Goal: Book appointment/travel/reservation

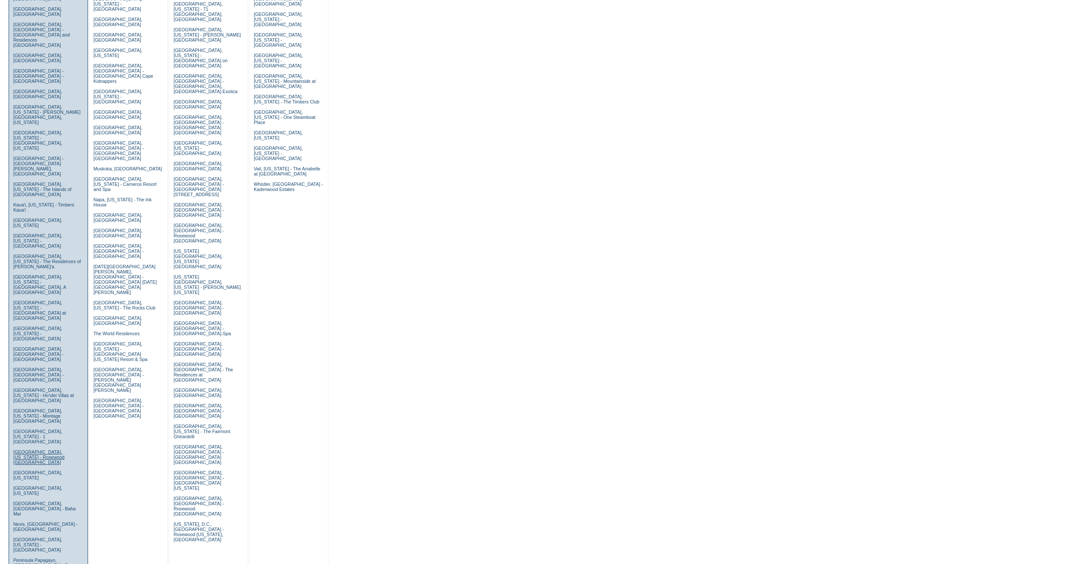
scroll to position [258, 0]
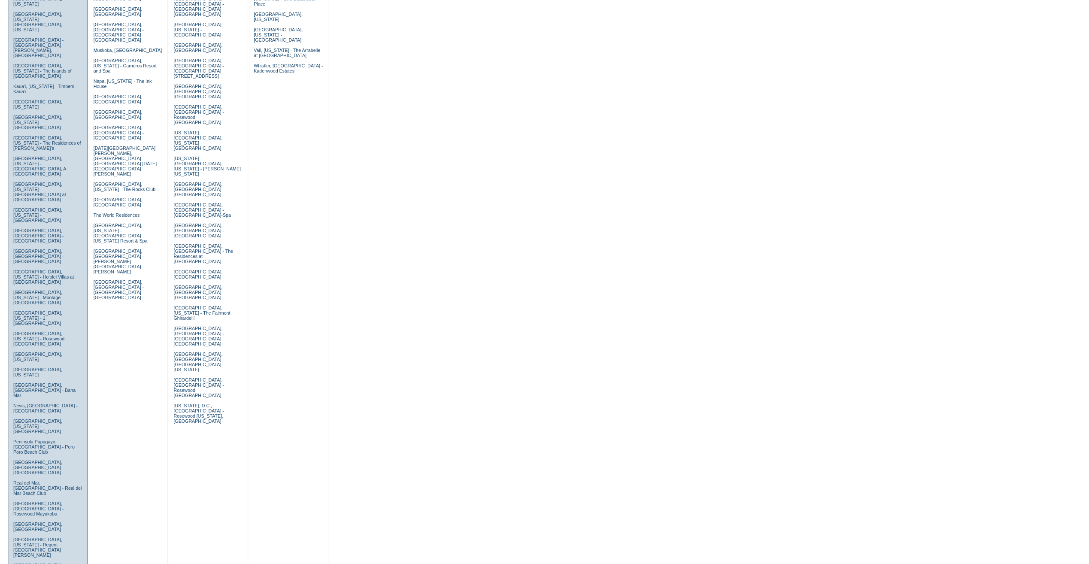
click at [33, 563] on link "[GEOGRAPHIC_DATA], [US_STATE] - The Cloister" at bounding box center [40, 568] width 54 height 10
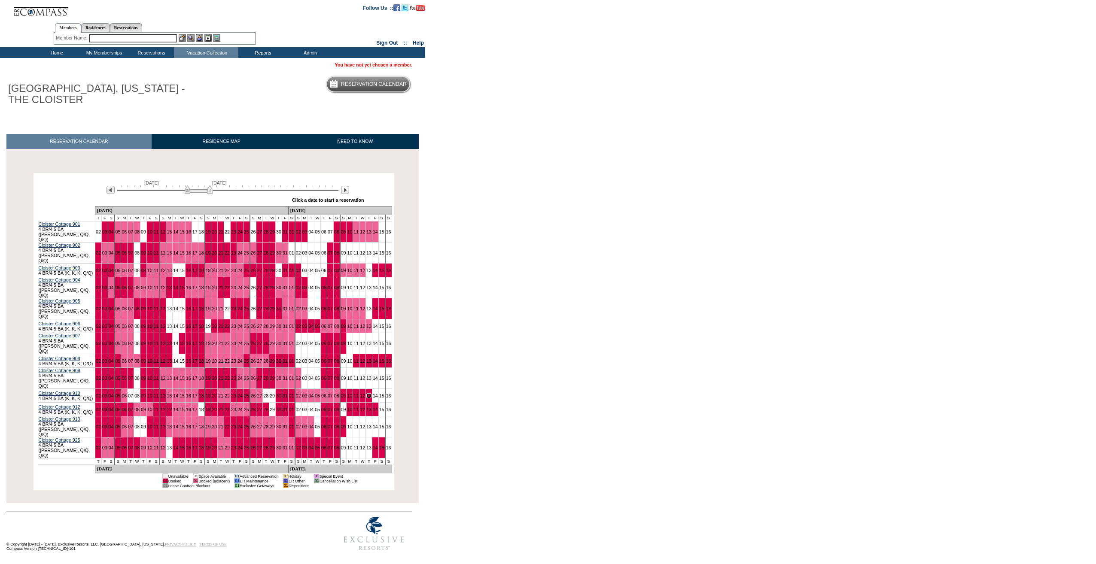
click at [197, 193] on img at bounding box center [199, 189] width 28 height 9
